Goal: Task Accomplishment & Management: Manage account settings

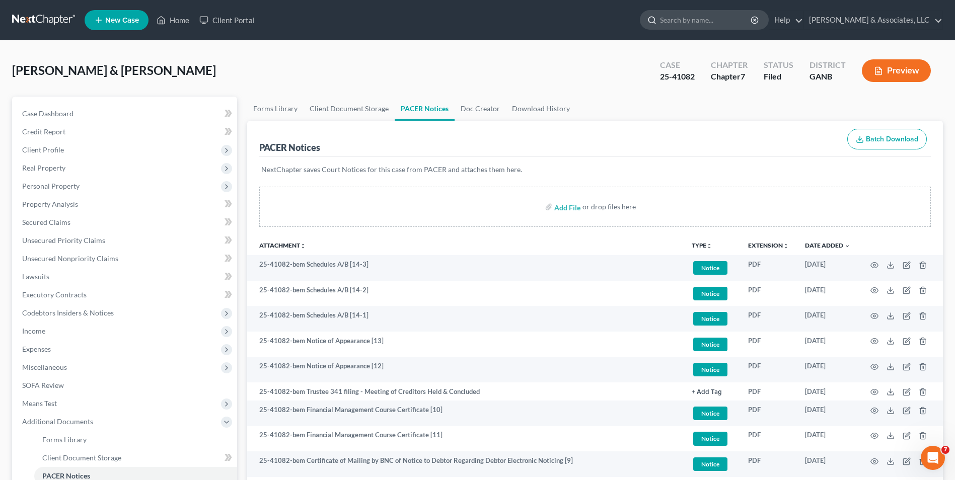
click at [716, 24] on input "search" at bounding box center [706, 20] width 92 height 19
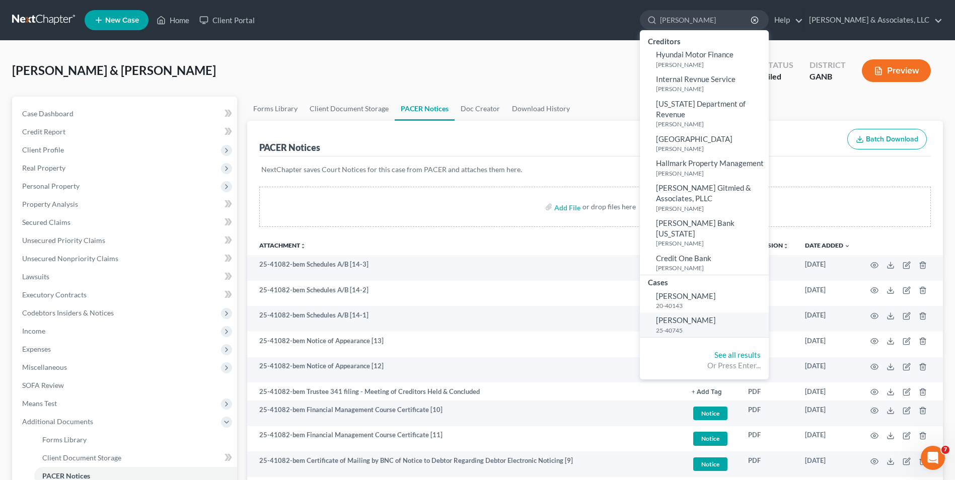
type input "[PERSON_NAME]"
click at [679, 316] on span "[PERSON_NAME]" at bounding box center [686, 320] width 60 height 9
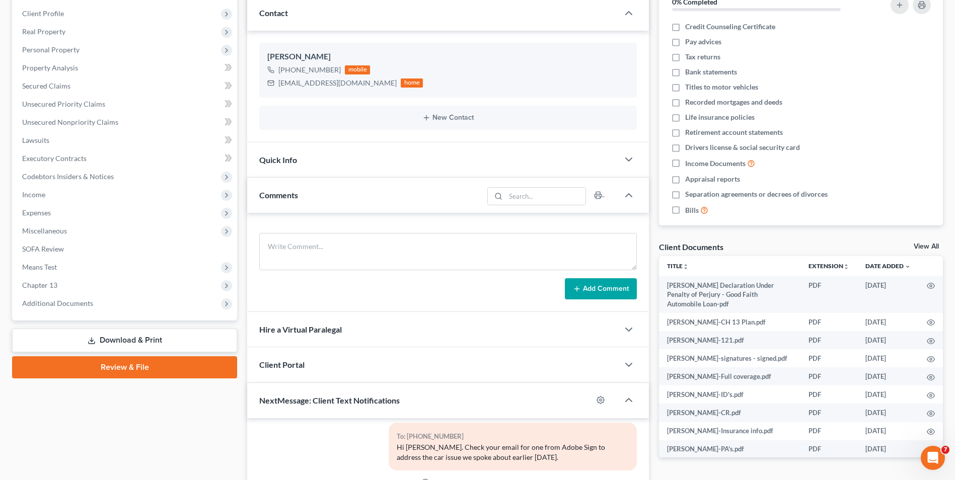
scroll to position [151, 0]
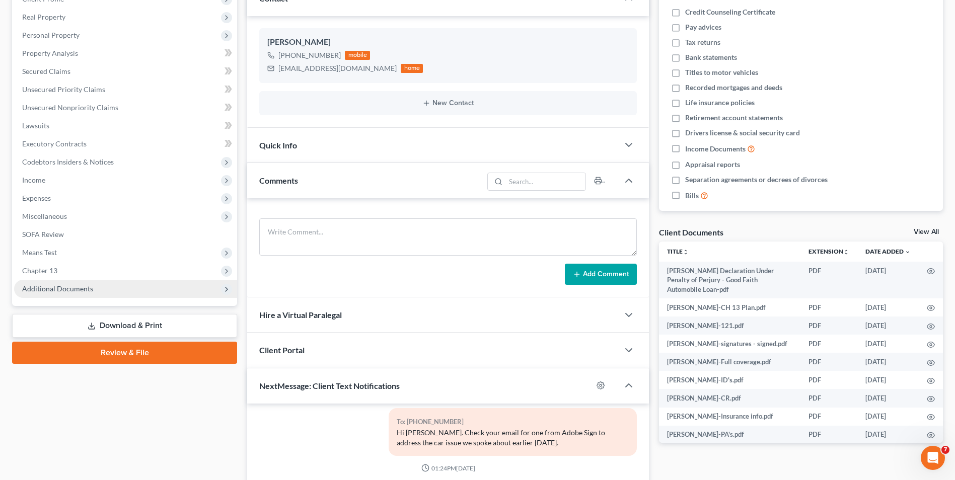
click at [90, 292] on span "Additional Documents" at bounding box center [57, 289] width 71 height 9
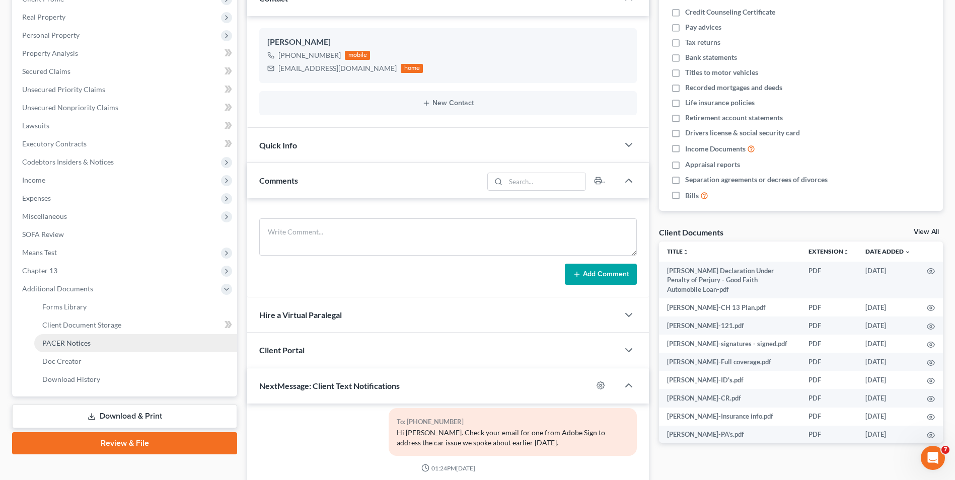
click at [89, 340] on span "PACER Notices" at bounding box center [66, 343] width 48 height 9
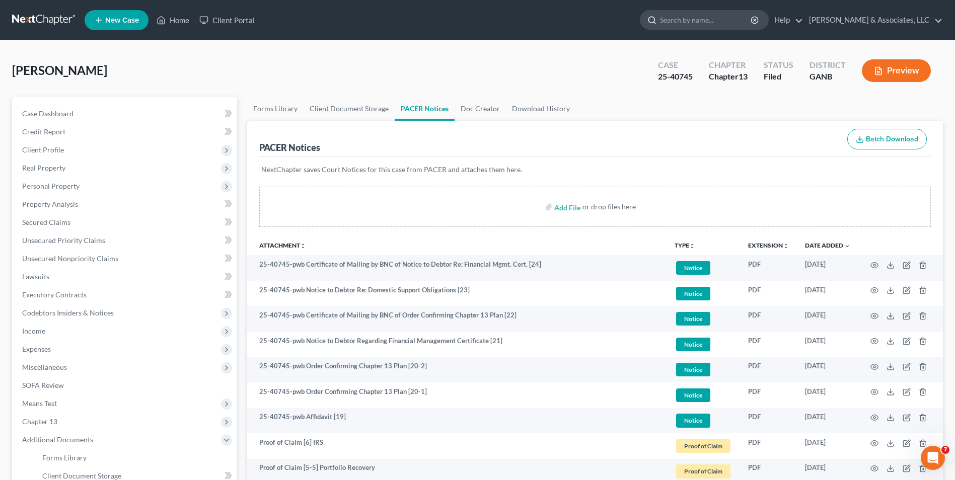
click at [709, 23] on input "search" at bounding box center [706, 20] width 92 height 19
type input "[PERSON_NAME]"
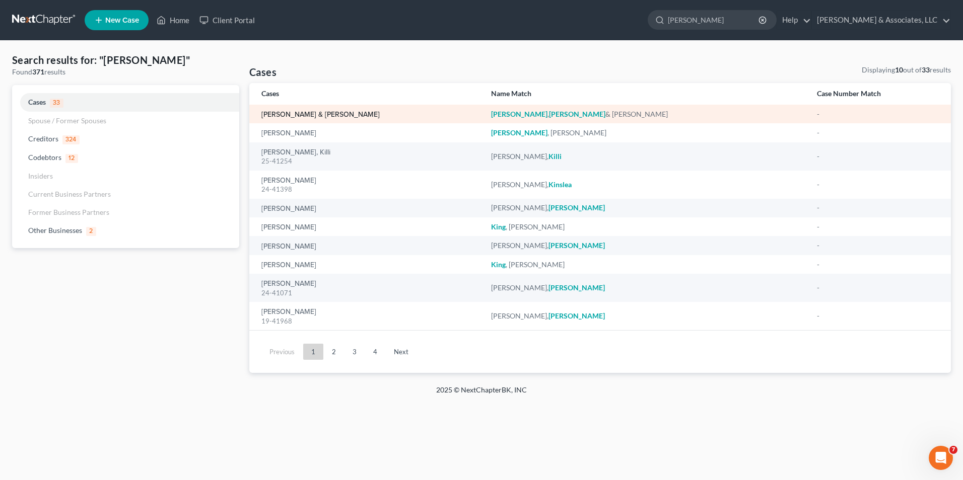
click at [298, 114] on link "[PERSON_NAME] & [PERSON_NAME]" at bounding box center [320, 114] width 118 height 7
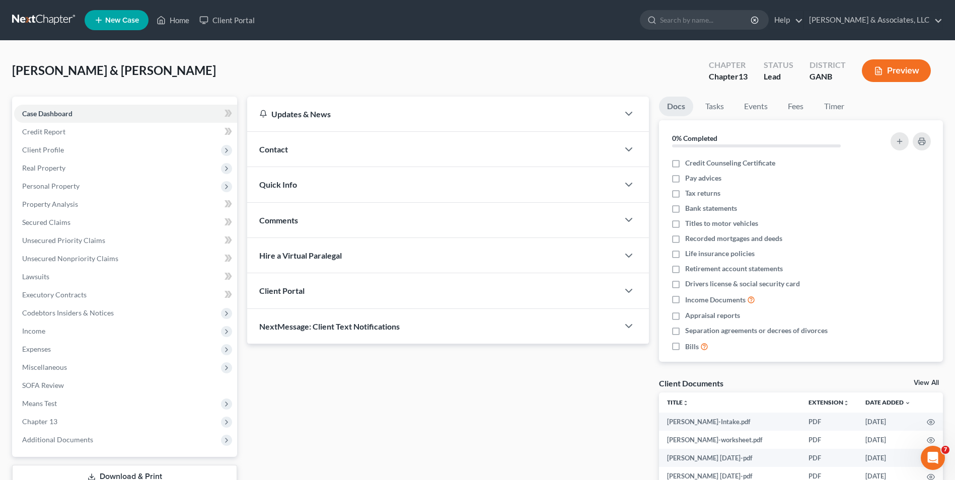
click at [926, 382] on link "View All" at bounding box center [926, 383] width 25 height 7
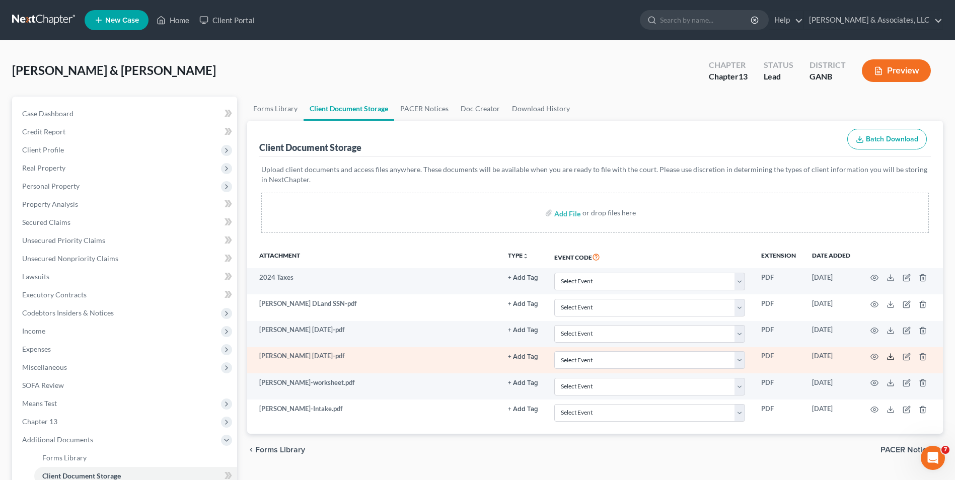
click at [892, 359] on icon at bounding box center [891, 357] width 8 height 8
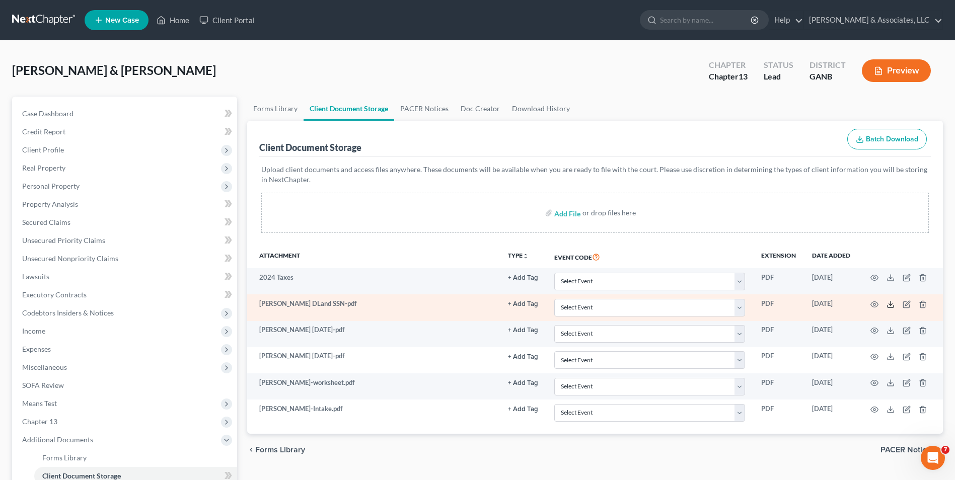
click at [888, 304] on icon at bounding box center [891, 305] width 8 height 8
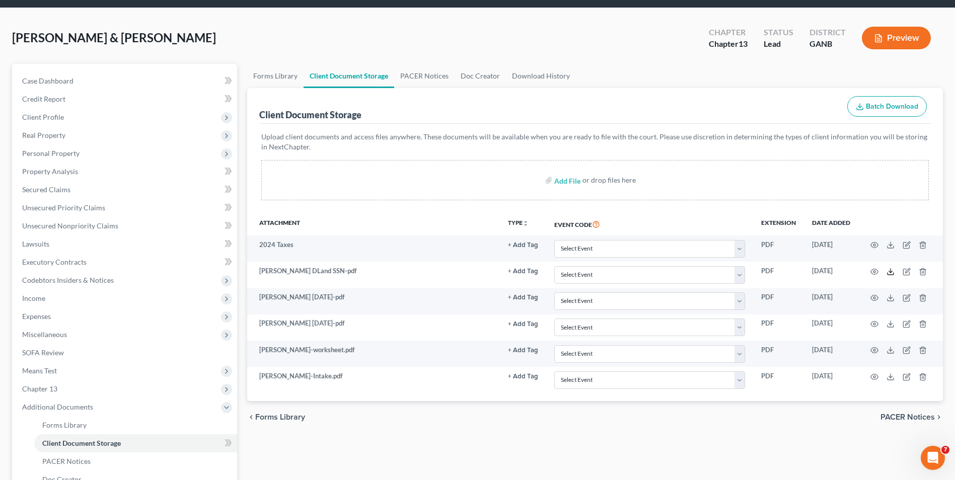
scroll to position [50, 0]
